Goal: Information Seeking & Learning: Find specific page/section

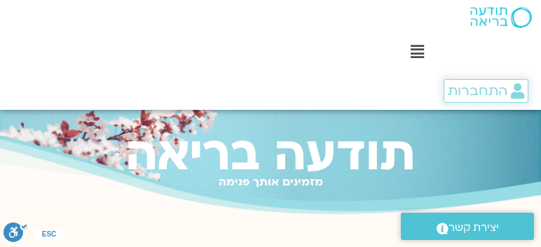
click at [483, 85] on span "התחברות" at bounding box center [478, 90] width 60 height 15
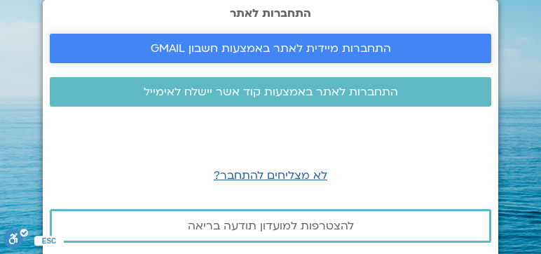
click at [425, 57] on link "התחברות מיידית לאתר באמצעות חשבון GMAIL" at bounding box center [271, 48] width 442 height 29
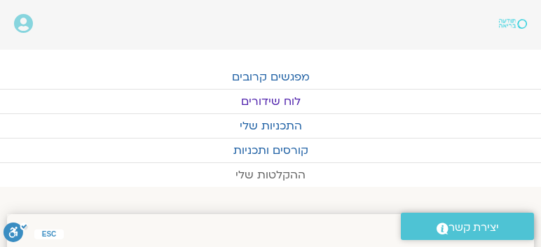
click at [275, 171] on link "ההקלטות שלי" at bounding box center [270, 175] width 541 height 24
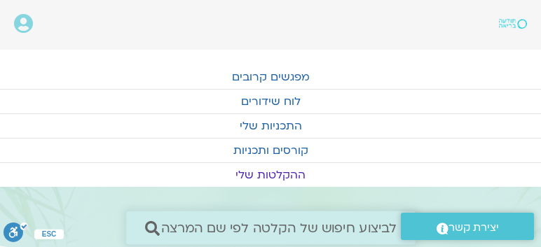
click at [252, 224] on span "לביצוע חיפוש של הקלטה לפי שם המרצה" at bounding box center [279, 228] width 236 height 15
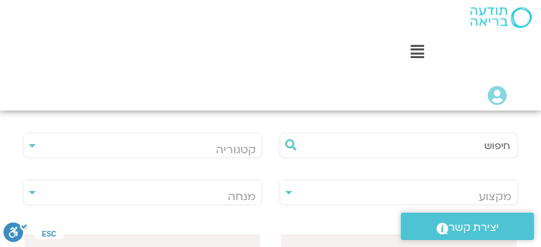
scroll to position [335, 0]
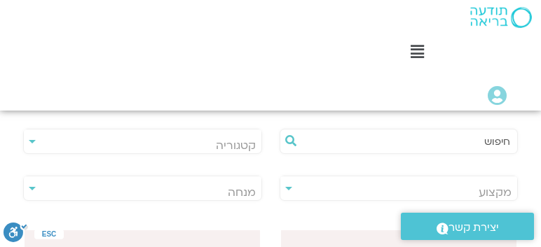
click at [449, 135] on input "text" at bounding box center [406, 142] width 210 height 24
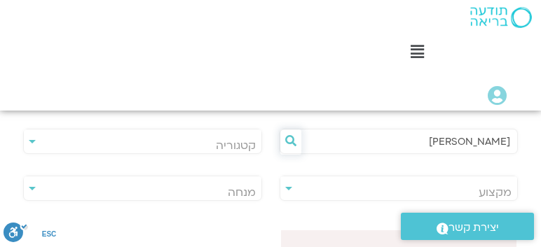
type input "שגית"
click at [289, 142] on icon at bounding box center [290, 140] width 11 height 11
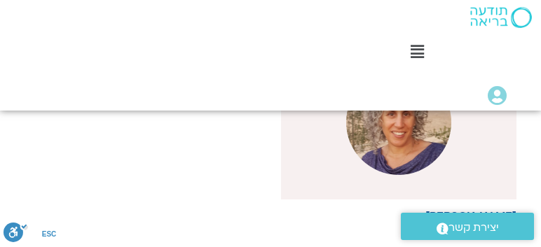
scroll to position [524, 0]
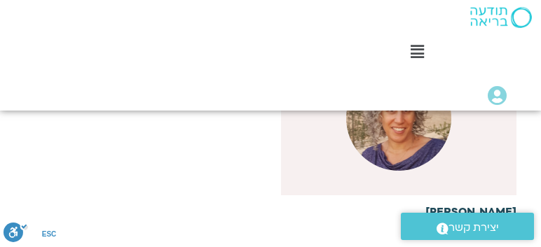
click at [398, 149] on img at bounding box center [398, 118] width 105 height 105
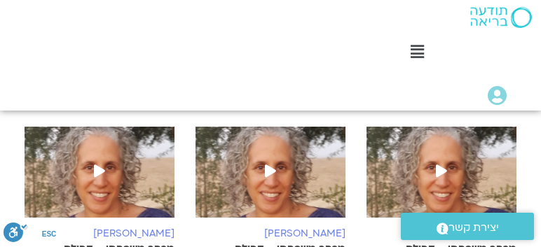
scroll to position [627, 0]
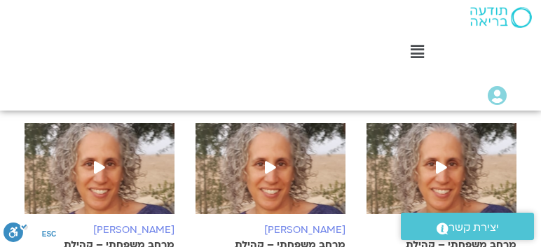
click at [469, 123] on img at bounding box center [442, 175] width 150 height 105
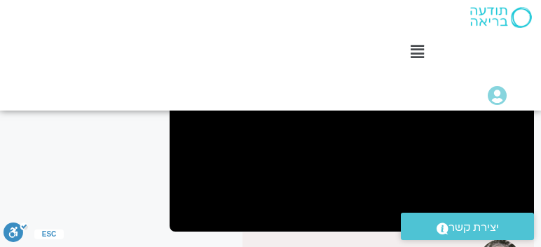
scroll to position [211, 0]
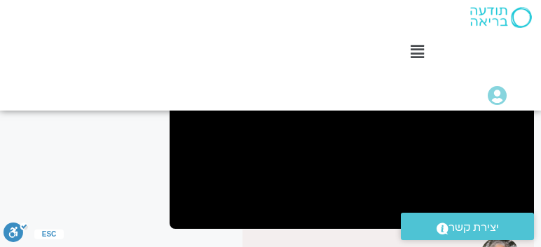
click at [511, 207] on div ".st0{fill:#FFFFFF;} יצירת קשר" at bounding box center [467, 226] width 147 height 41
click at [510, 211] on div ".st0{fill:#FFFFFF;} יצירת קשר" at bounding box center [467, 226] width 147 height 41
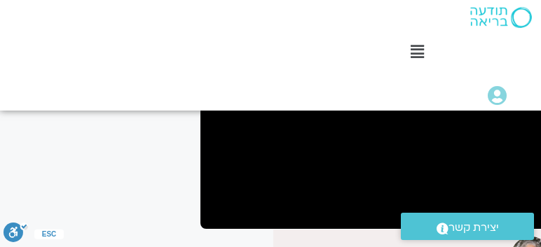
scroll to position [211, -32]
click at [537, 216] on div ".st0{fill:#FFFFFF;} יצירת קשר" at bounding box center [467, 226] width 147 height 41
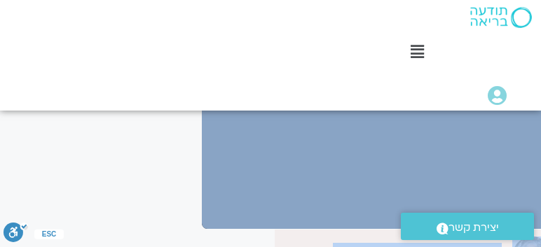
scroll to position [211, 0]
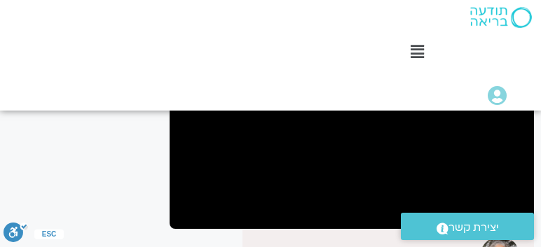
drag, startPoint x: 534, startPoint y: 210, endPoint x: 538, endPoint y: 221, distance: 12.0
click at [538, 221] on div ".st0{fill:#FFFFFF;} יצירת קשר" at bounding box center [467, 226] width 147 height 41
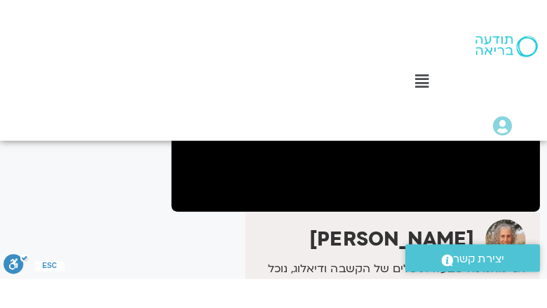
scroll to position [262, 0]
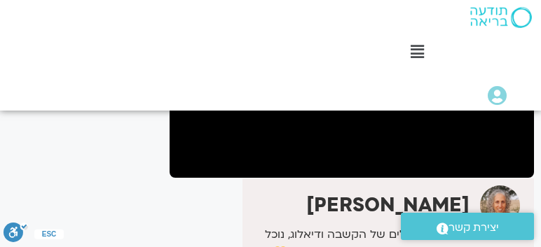
click at [529, 107] on div "Main Menu אזור אישי הזמנות התנתקות פרטי המורה הוספת אירוע" at bounding box center [507, 97] width 53 height 36
